Goal: Find specific page/section: Find specific page/section

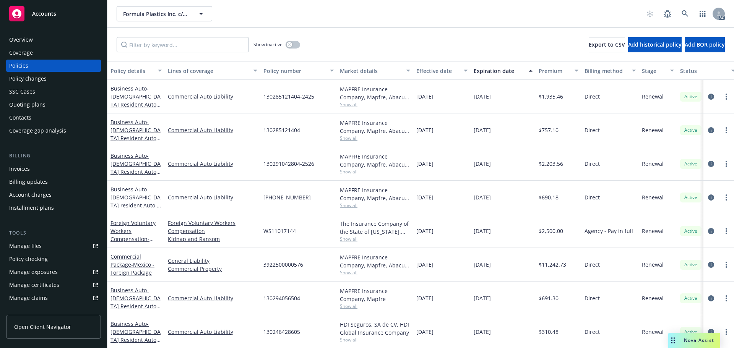
click at [342, 104] on span "Show all" at bounding box center [375, 104] width 70 height 7
click at [381, 35] on div "Show inactive Export to CSV Add historical policy Add BOR policy" at bounding box center [420, 45] width 627 height 34
click at [355, 139] on span "Show all" at bounding box center [375, 138] width 70 height 7
